Goal: Task Accomplishment & Management: Use online tool/utility

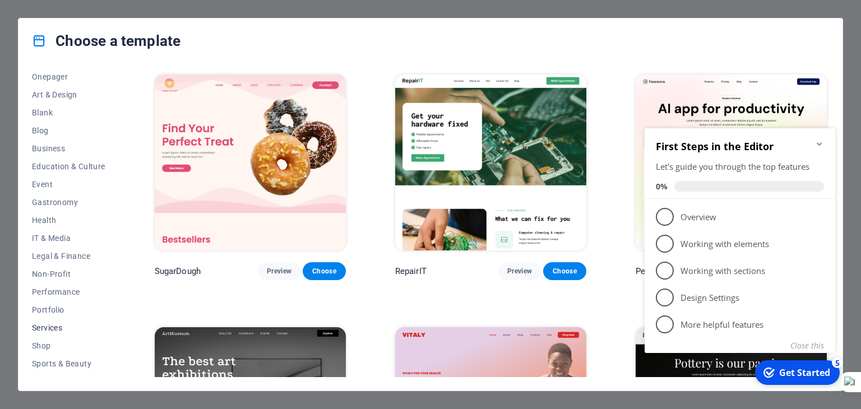
scroll to position [162, 0]
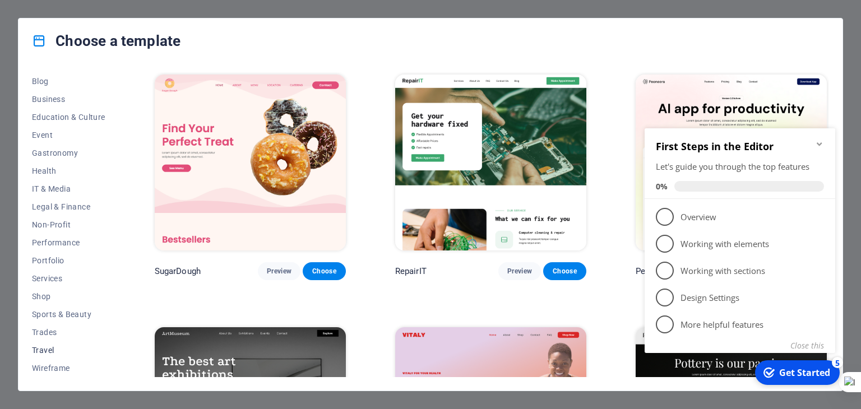
click at [47, 348] on span "Travel" at bounding box center [68, 350] width 73 height 9
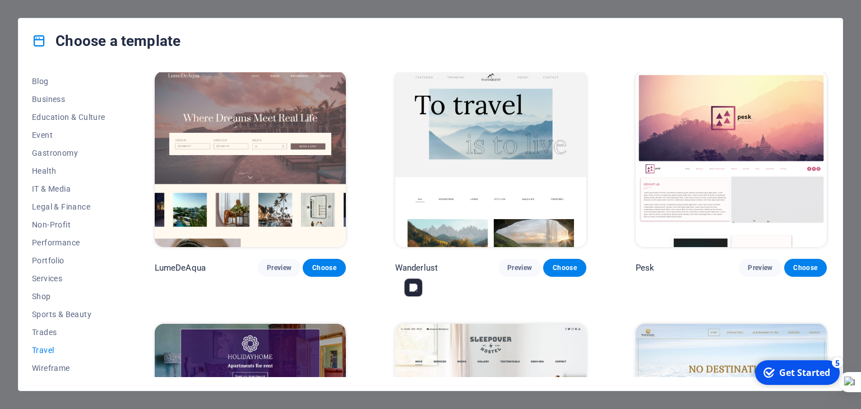
scroll to position [0, 0]
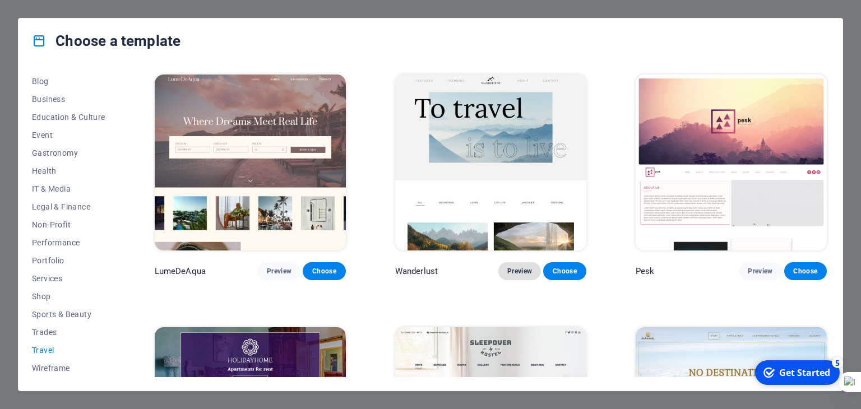
click at [518, 269] on span "Preview" at bounding box center [520, 271] width 25 height 9
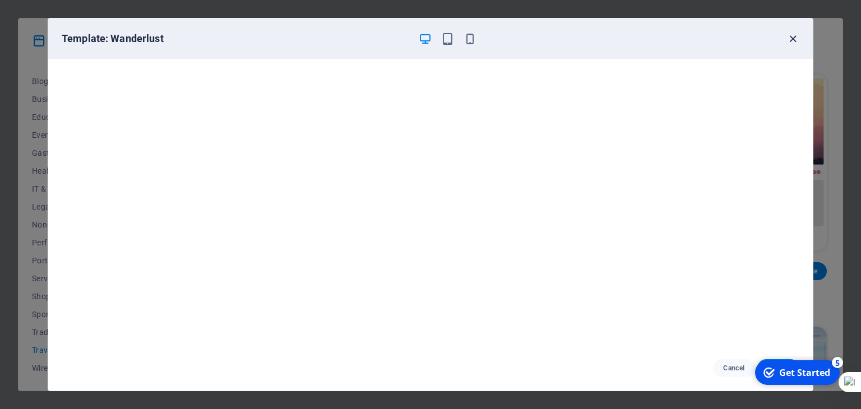
click at [794, 44] on icon "button" at bounding box center [793, 39] width 13 height 13
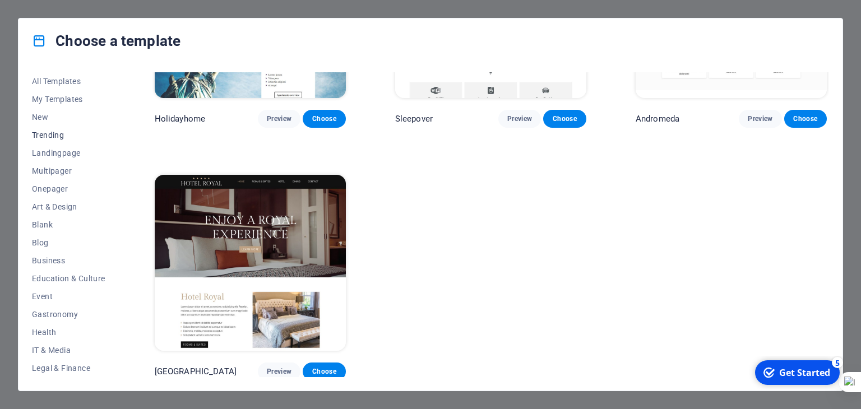
click at [45, 136] on span "Trending" at bounding box center [68, 135] width 73 height 9
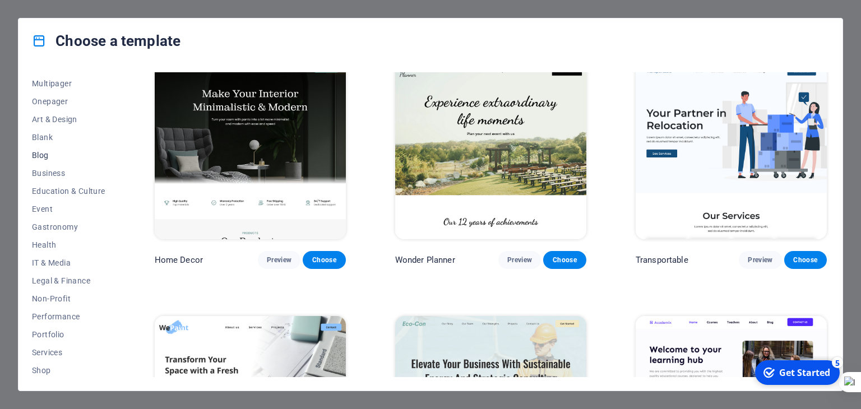
scroll to position [162, 0]
click at [43, 299] on span "Shop" at bounding box center [68, 296] width 73 height 9
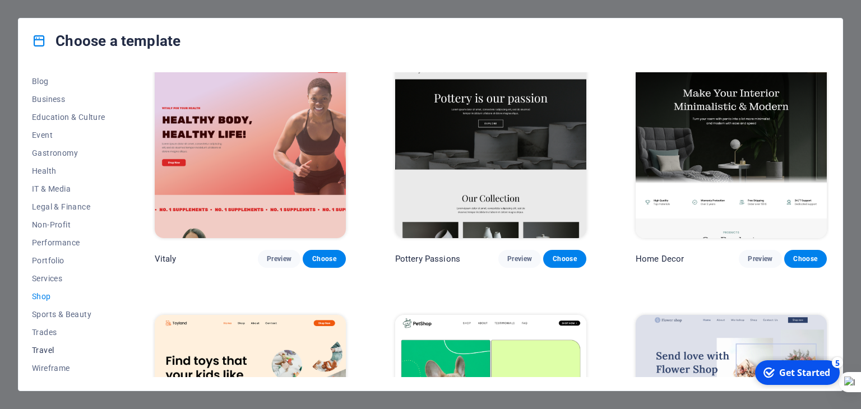
click at [47, 347] on span "Travel" at bounding box center [68, 350] width 73 height 9
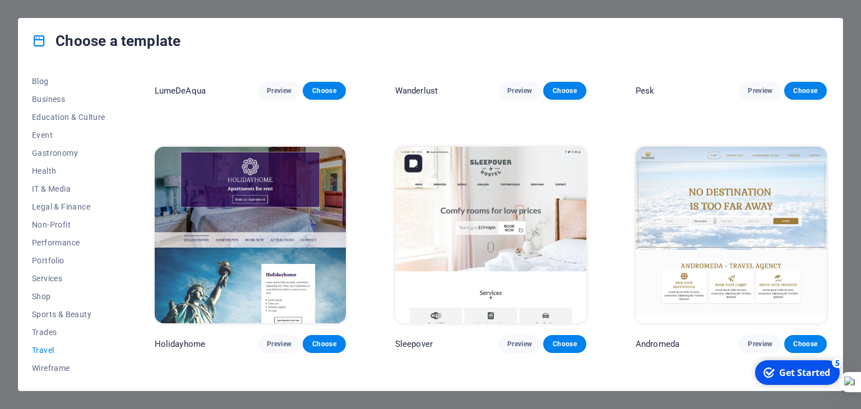
scroll to position [293, 0]
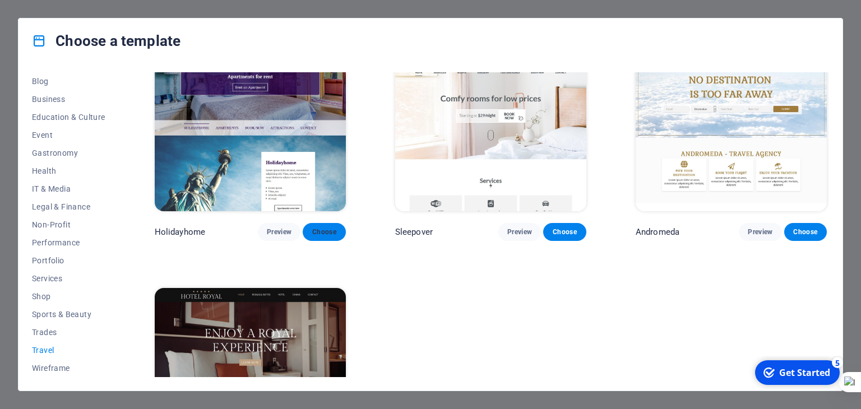
click at [330, 229] on span "Choose" at bounding box center [324, 232] width 25 height 9
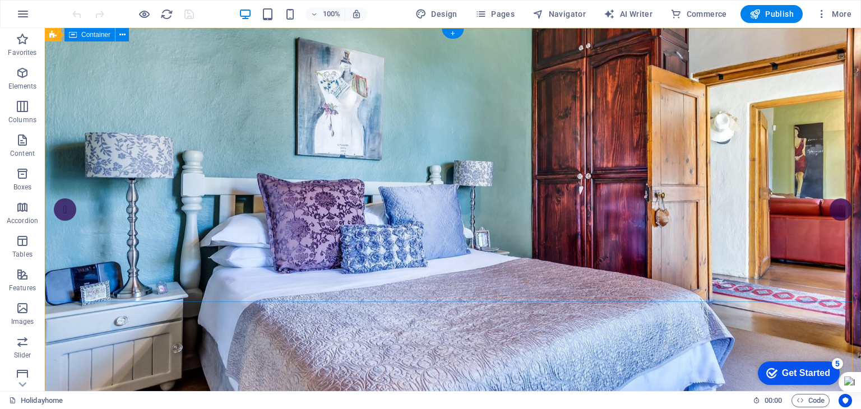
click at [126, 36] on button at bounding box center [122, 34] width 13 height 13
click at [125, 33] on icon at bounding box center [122, 35] width 6 height 12
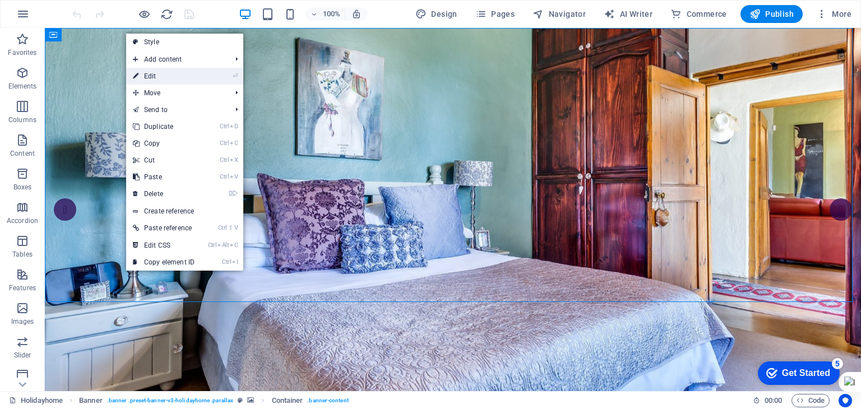
click at [151, 72] on link "⏎ Edit" at bounding box center [163, 76] width 75 height 17
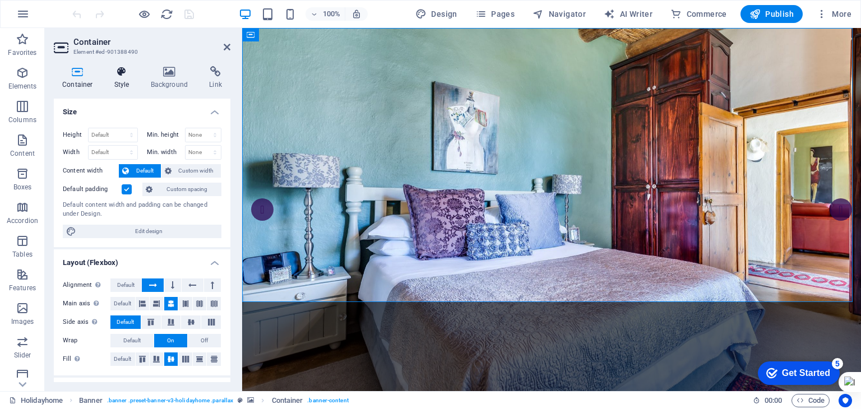
click at [118, 81] on h4 "Style" at bounding box center [124, 78] width 36 height 24
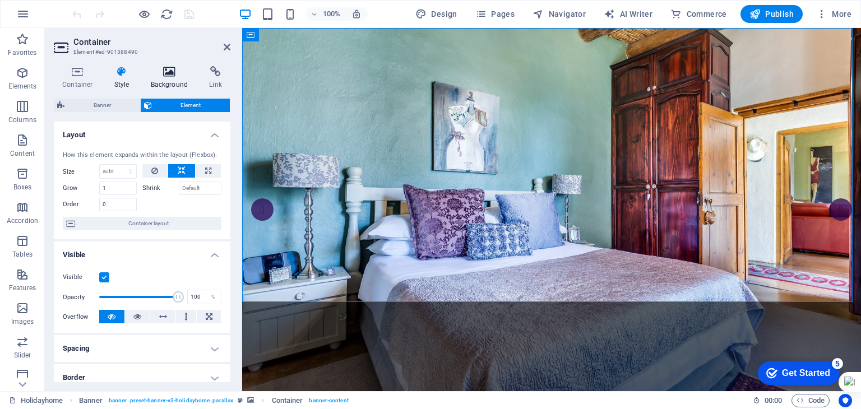
click at [169, 81] on h4 "Background" at bounding box center [171, 78] width 59 height 24
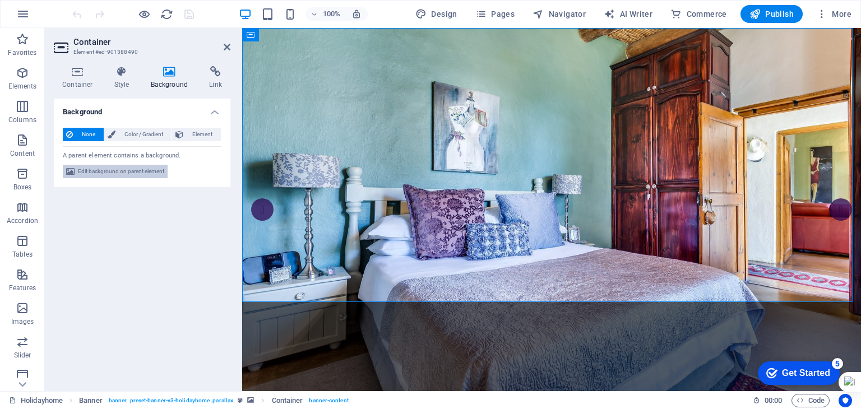
click at [91, 172] on span "Edit background on parent element" at bounding box center [121, 171] width 86 height 13
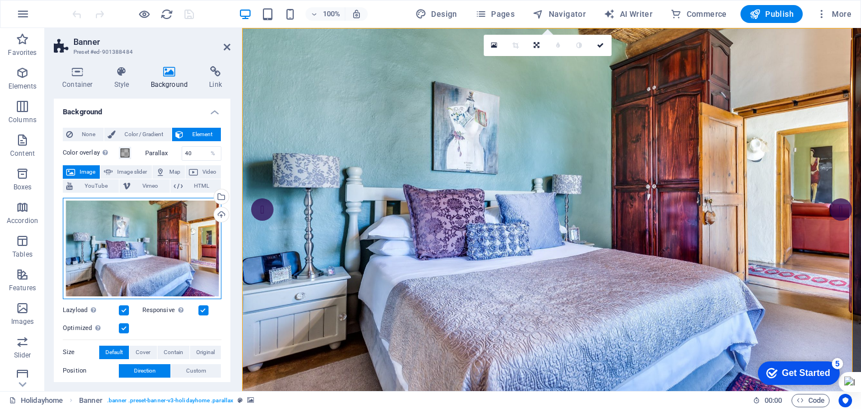
click at [193, 214] on div "Drag files here, click to choose files or select files from Files or our free s…" at bounding box center [142, 249] width 159 height 102
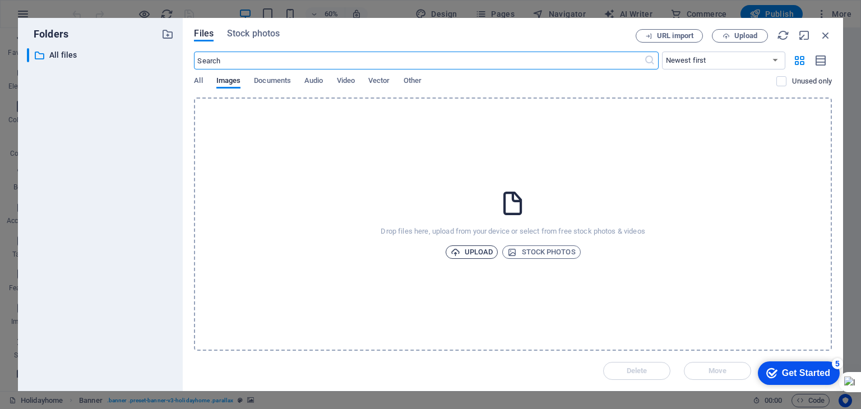
click at [482, 246] on span "Upload" at bounding box center [472, 252] width 43 height 13
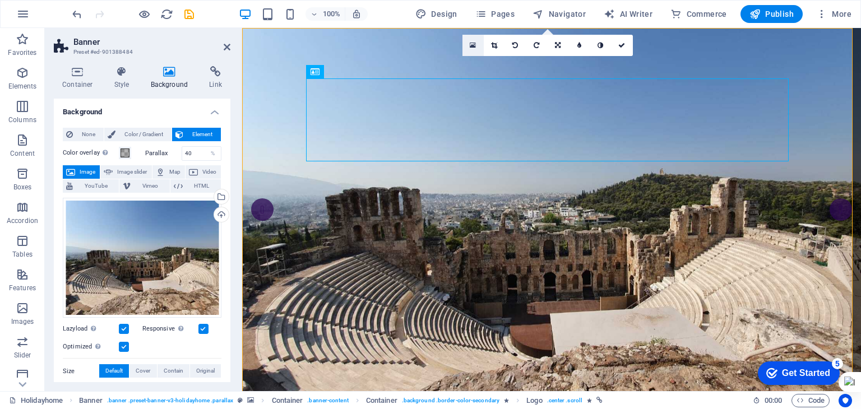
click at [476, 45] on icon at bounding box center [473, 45] width 6 height 8
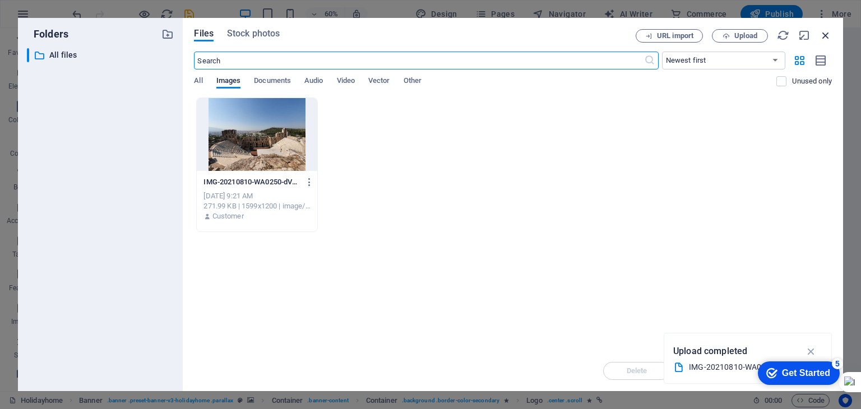
click at [825, 39] on icon "button" at bounding box center [826, 35] width 12 height 12
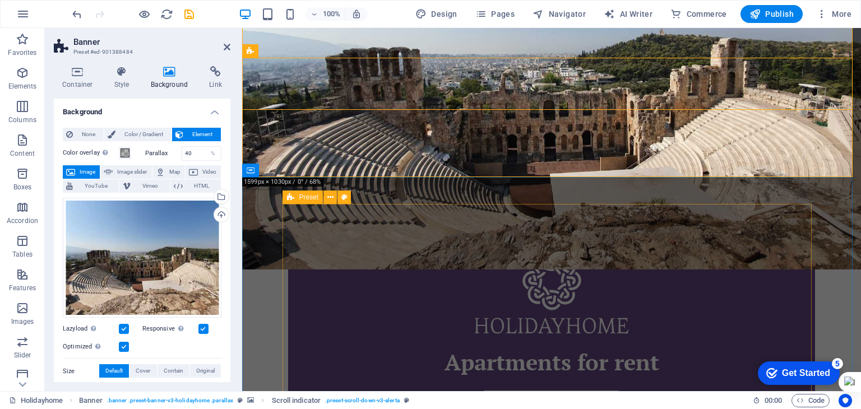
scroll to position [168, 0]
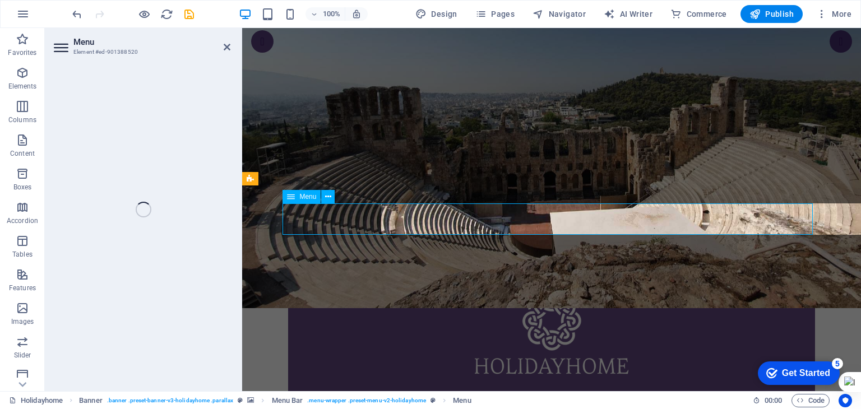
select select
select select "1"
select select
select select "2"
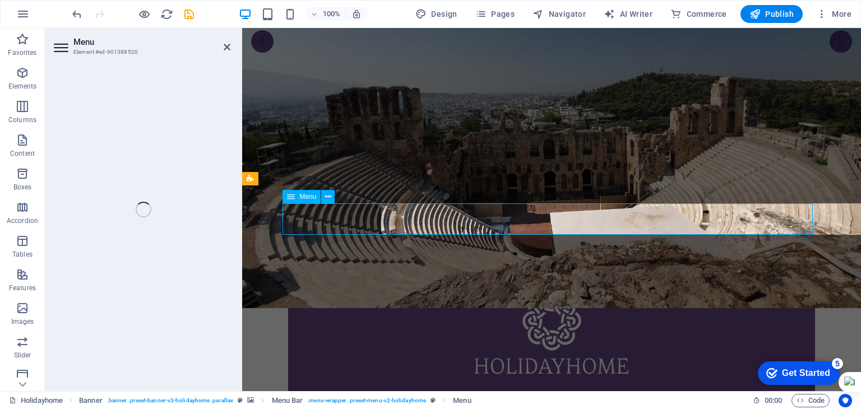
select select
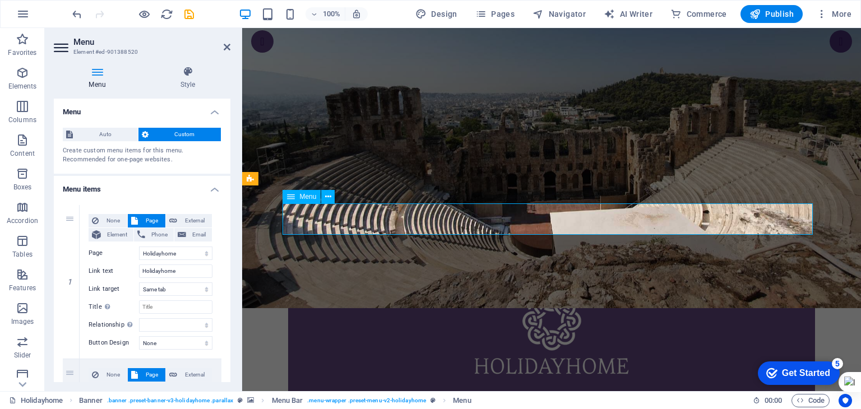
click at [229, 47] on icon at bounding box center [227, 47] width 7 height 9
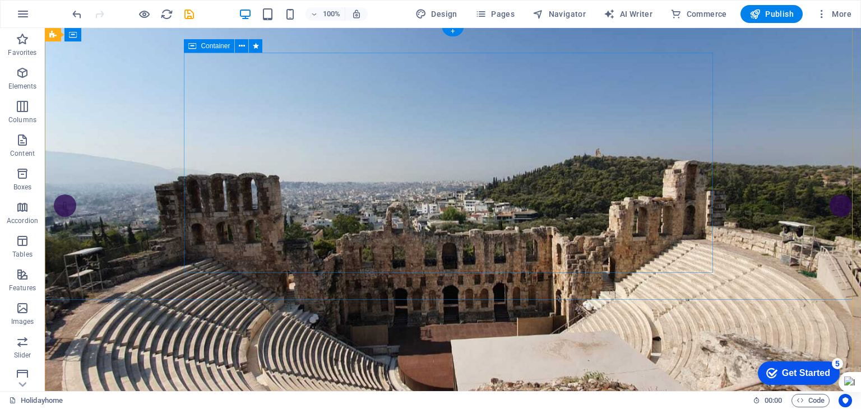
scroll to position [0, 0]
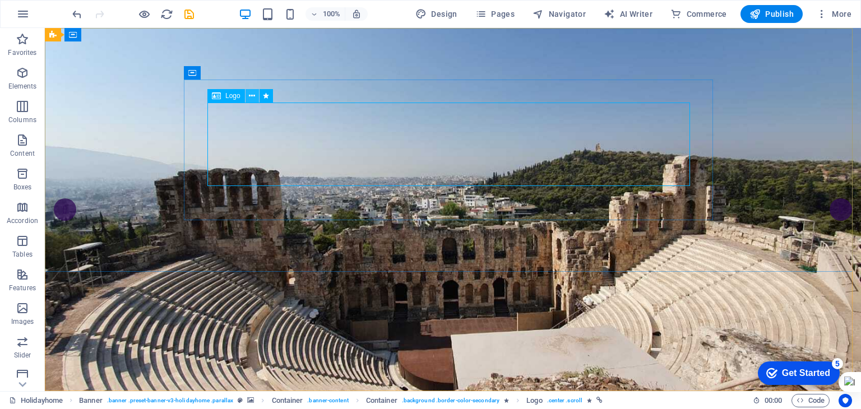
click at [252, 98] on icon at bounding box center [252, 96] width 6 height 12
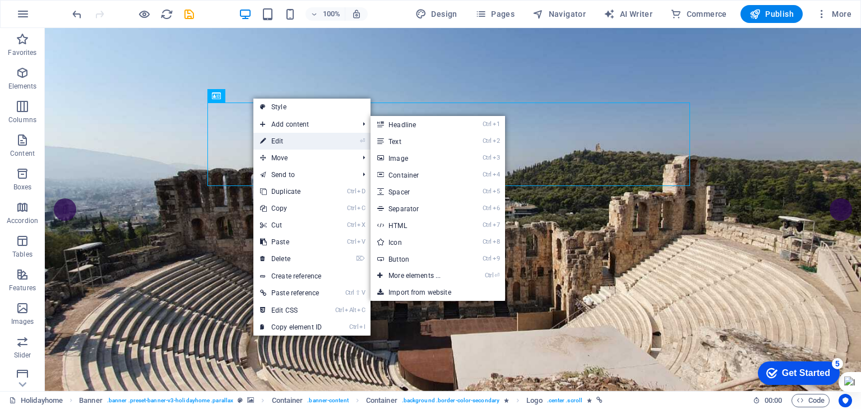
click at [285, 138] on link "⏎ Edit" at bounding box center [290, 141] width 75 height 17
select select "%"
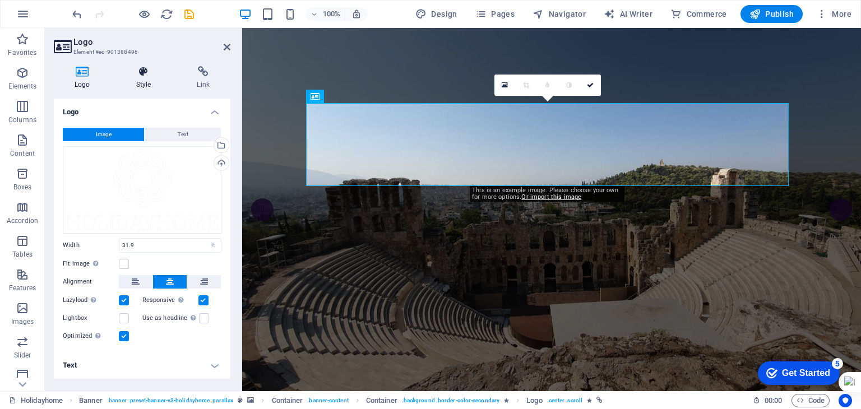
click at [145, 78] on h4 "Style" at bounding box center [146, 78] width 61 height 24
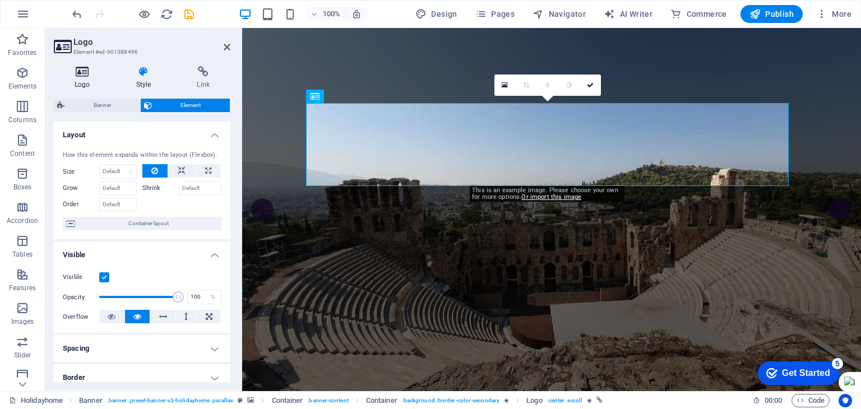
click at [85, 73] on icon at bounding box center [82, 71] width 57 height 11
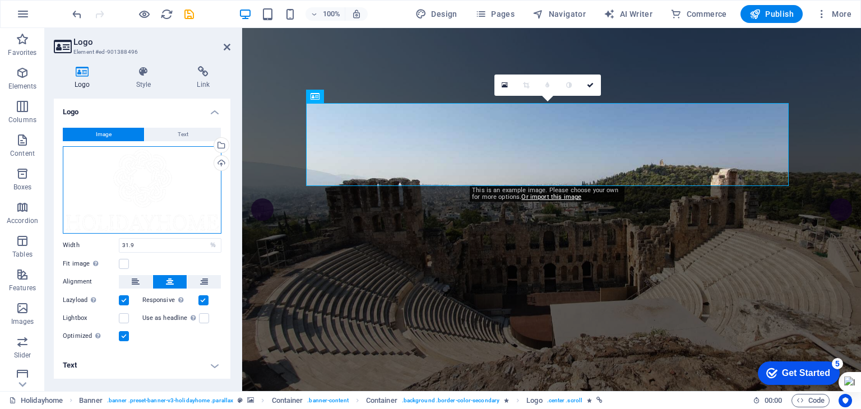
click at [117, 193] on div "Drag files here, click to choose files or select files from Files or our free s…" at bounding box center [142, 189] width 159 height 87
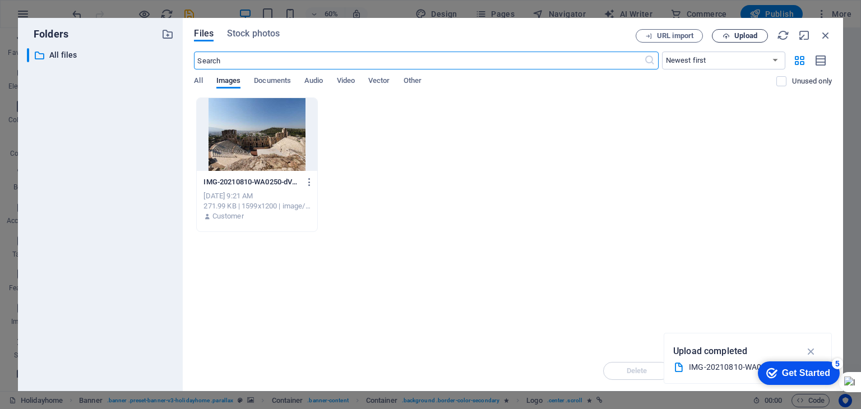
click at [734, 37] on span "Upload" at bounding box center [740, 36] width 46 height 7
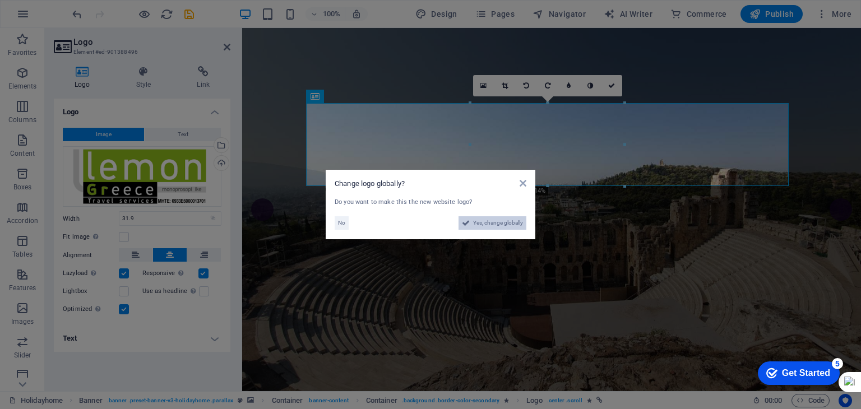
click at [496, 221] on span "Yes, change globally" at bounding box center [498, 222] width 50 height 13
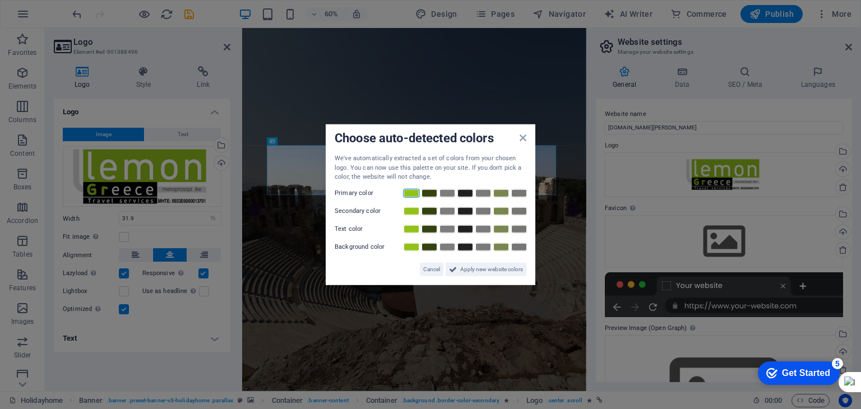
click at [415, 193] on link at bounding box center [411, 192] width 17 height 9
click at [432, 209] on link at bounding box center [429, 210] width 17 height 9
click at [450, 227] on link at bounding box center [447, 228] width 17 height 9
click at [476, 269] on span "Apply new website colors" at bounding box center [491, 268] width 63 height 13
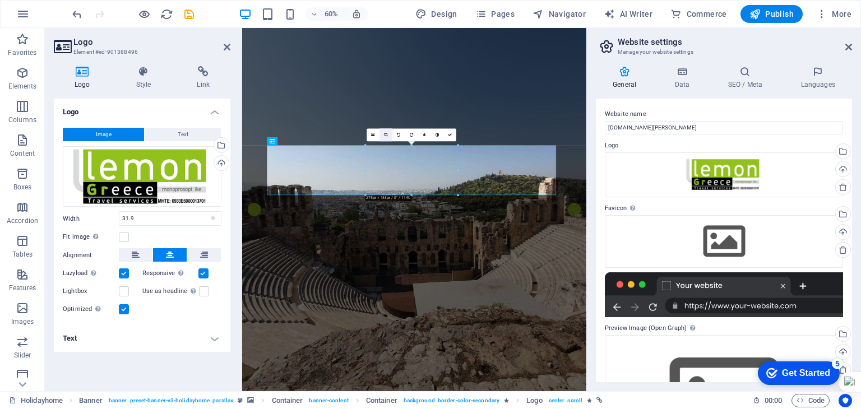
click at [384, 134] on link at bounding box center [386, 134] width 13 height 13
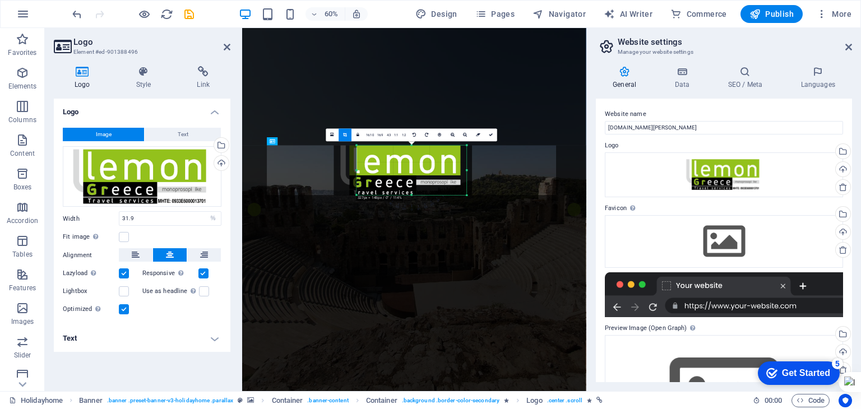
drag, startPoint x: 457, startPoint y: 169, endPoint x: 486, endPoint y: 171, distance: 29.2
click at [486, 171] on div "Drag here to replace the existing content. Press “Ctrl” if you want to create a…" at bounding box center [414, 209] width 344 height 363
drag, startPoint x: 356, startPoint y: 171, endPoint x: 323, endPoint y: 170, distance: 32.5
click at [323, 170] on div "Drag here to replace the existing content. Press “Ctrl” if you want to create a…" at bounding box center [414, 209] width 344 height 363
click at [492, 135] on icon at bounding box center [491, 135] width 4 height 4
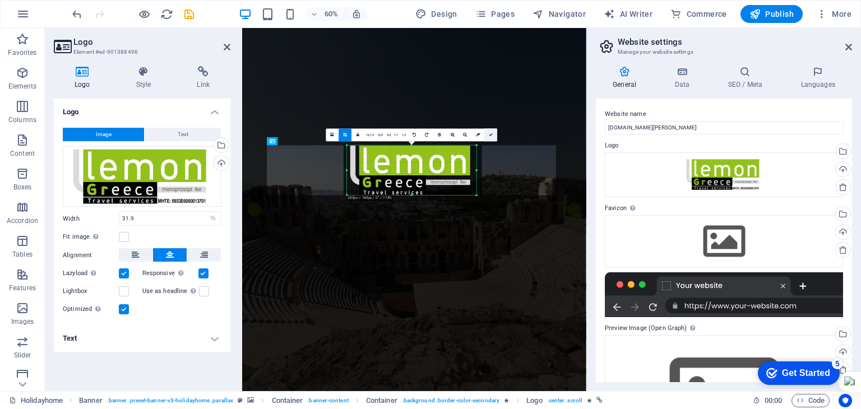
type input "385"
select select "px"
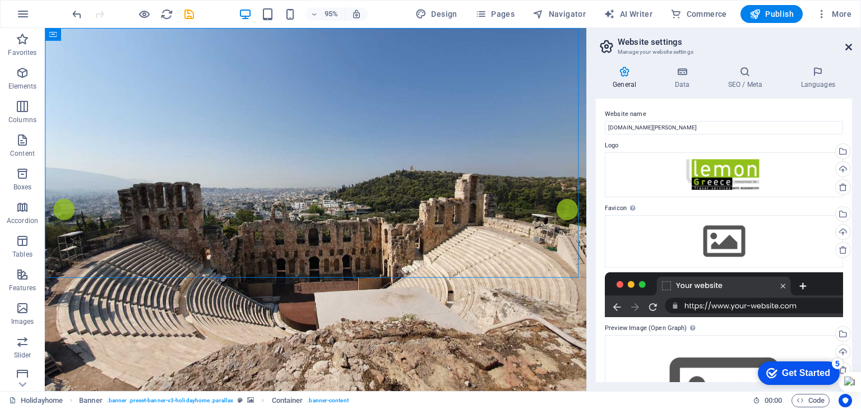
click at [850, 47] on icon at bounding box center [849, 47] width 7 height 9
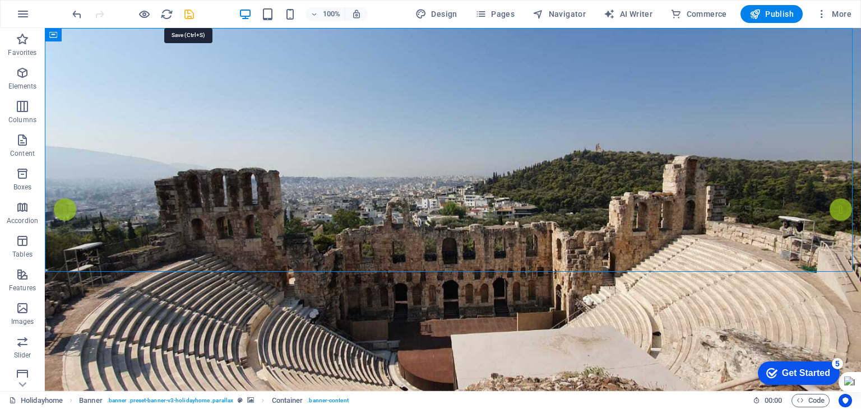
click at [183, 13] on icon "save" at bounding box center [189, 14] width 13 height 13
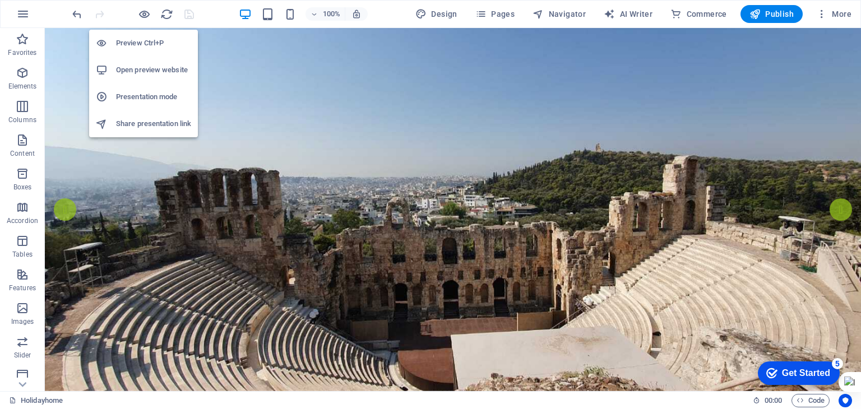
click at [140, 39] on h6 "Preview Ctrl+P" at bounding box center [153, 42] width 75 height 13
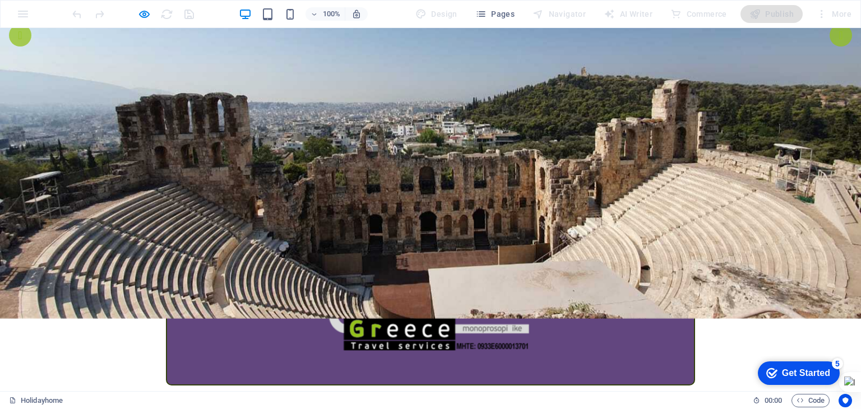
scroll to position [168, 0]
